Goal: Transaction & Acquisition: Subscribe to service/newsletter

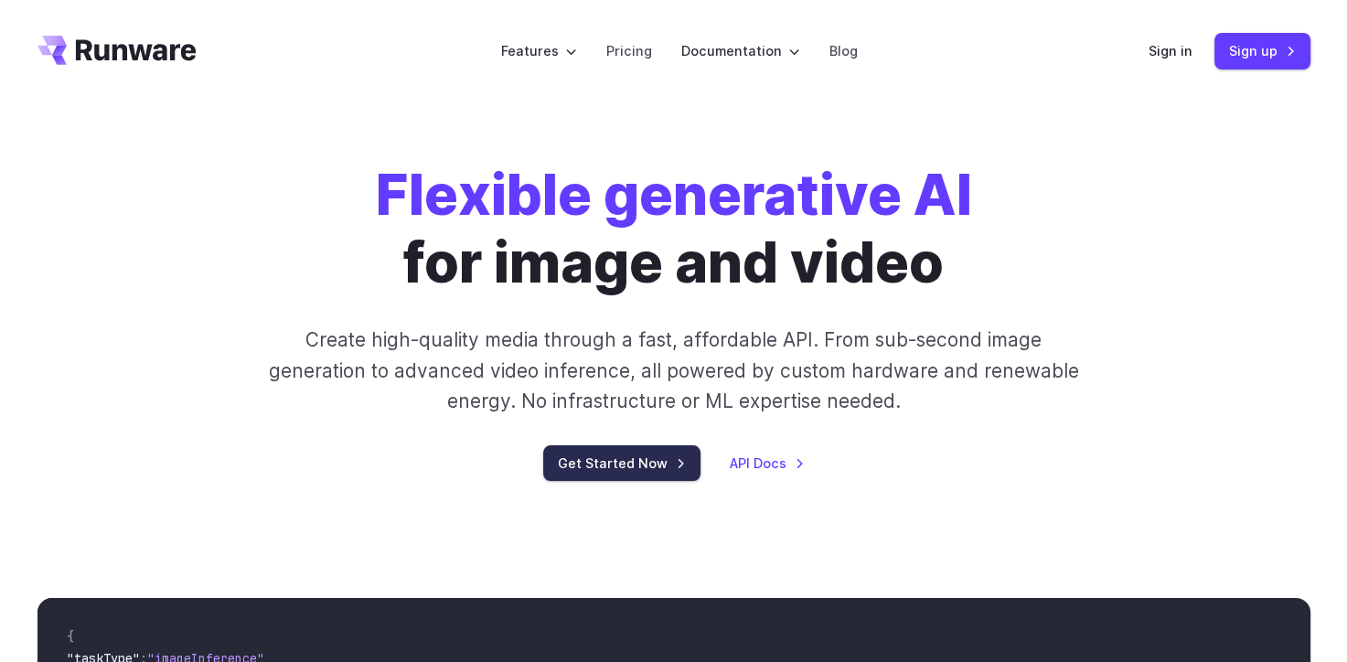
click at [633, 464] on link "Get Started Now" at bounding box center [621, 463] width 157 height 36
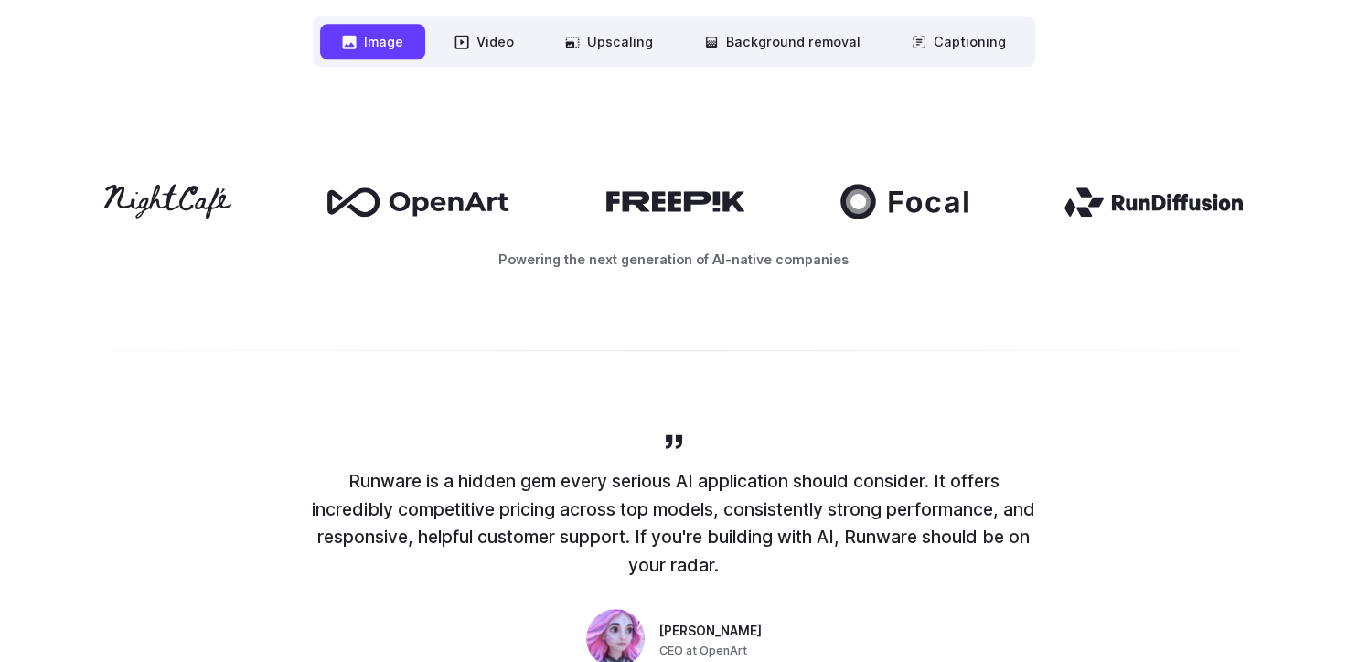
scroll to position [914, 0]
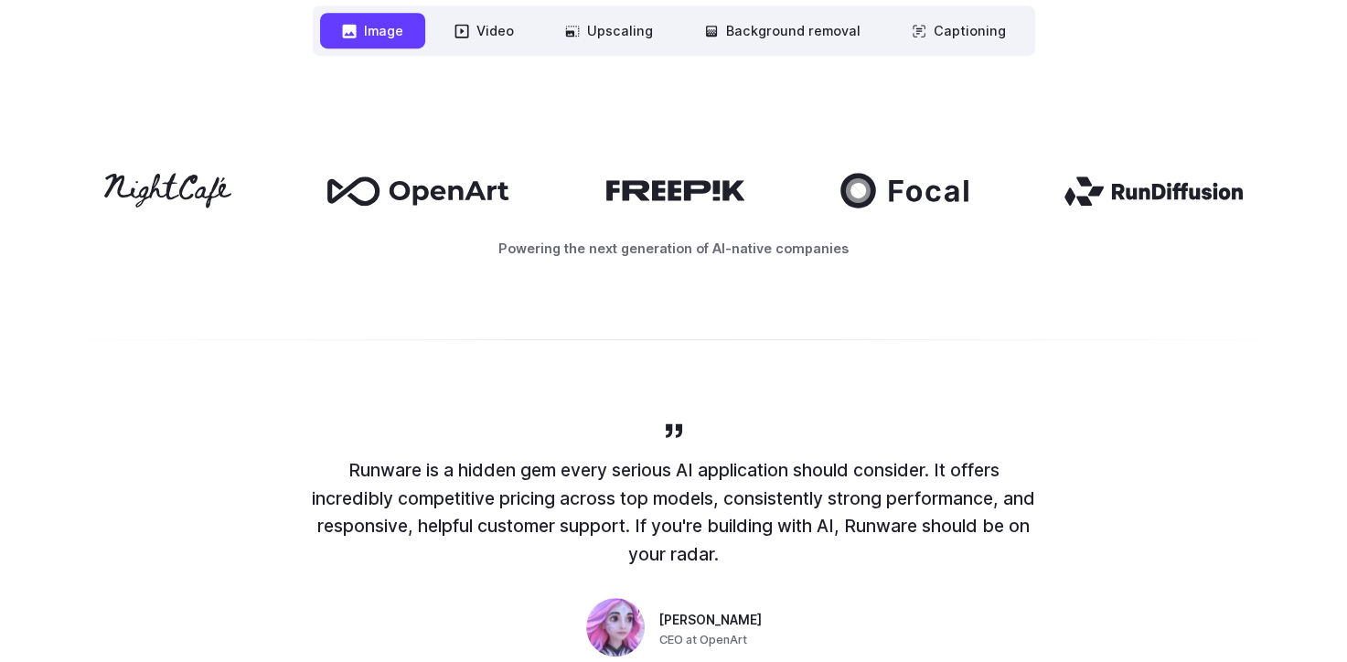
click at [374, 33] on button "Image" at bounding box center [372, 31] width 105 height 36
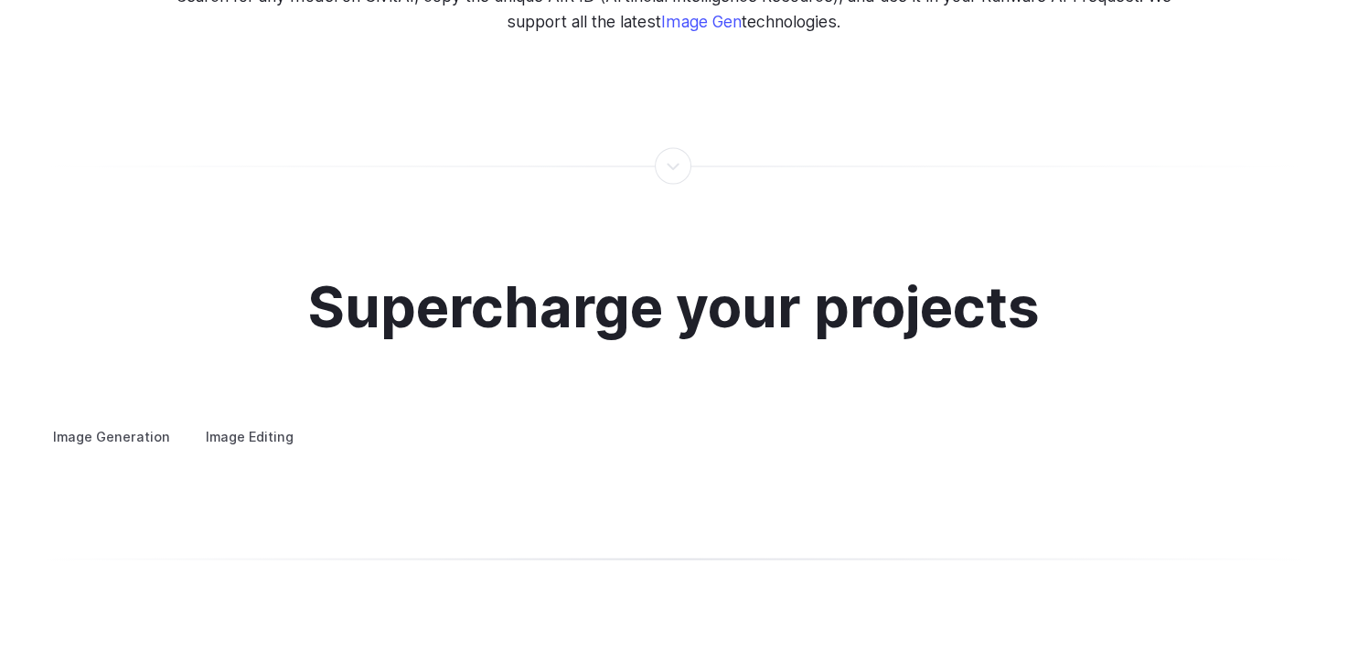
scroll to position [3382, 0]
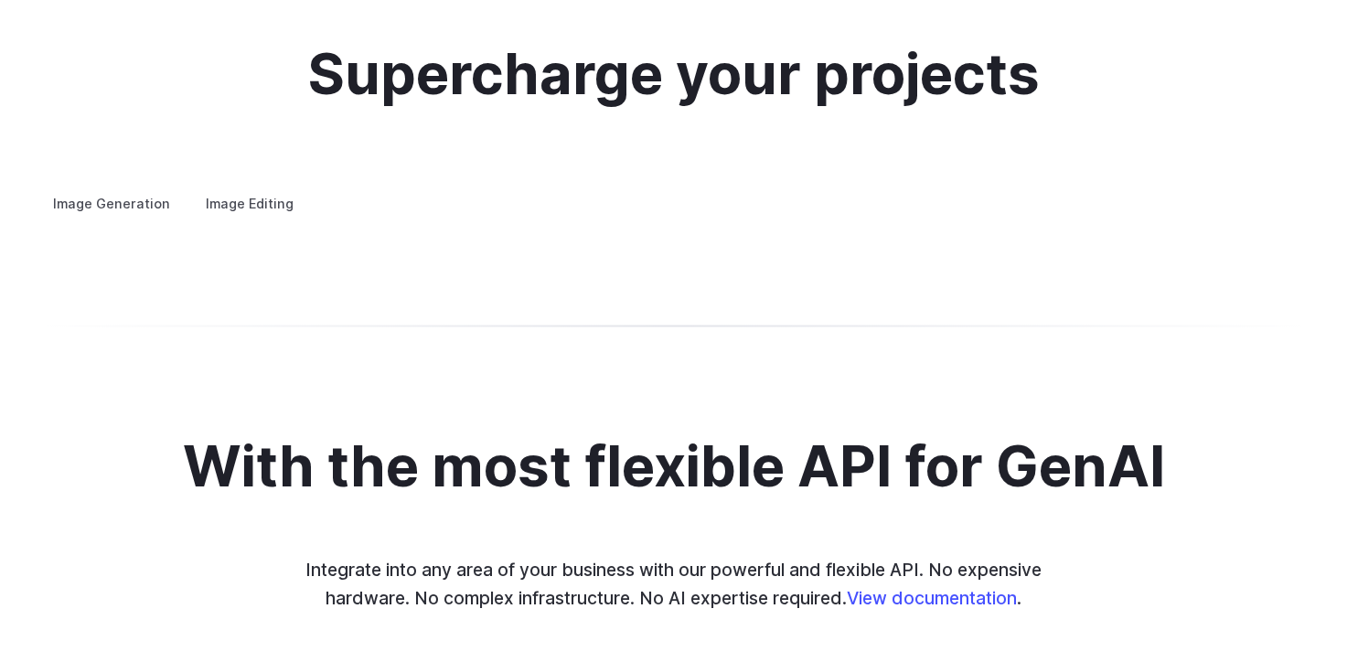
click at [231, 187] on label "Image Editing" at bounding box center [249, 203] width 119 height 32
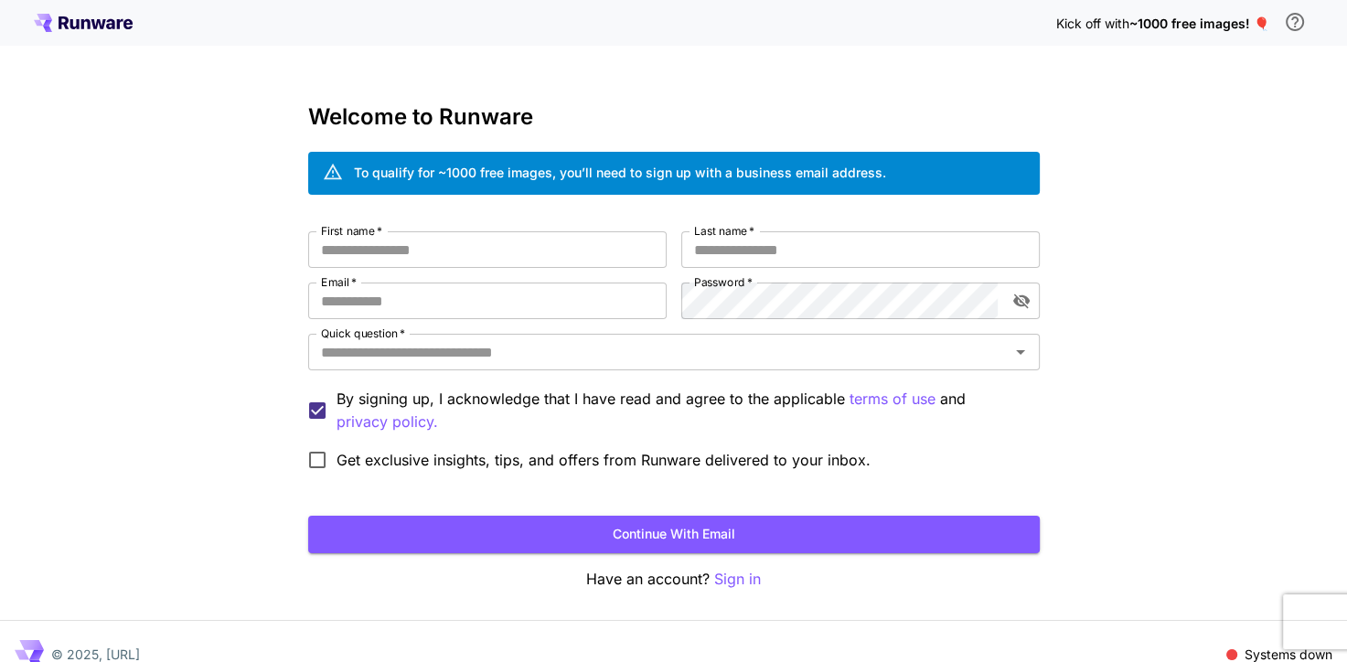
click at [80, 7] on div "Kick off with ~1000 free images! 🎈" at bounding box center [673, 23] width 1279 height 38
click at [81, 17] on icon at bounding box center [83, 23] width 99 height 18
